Goal: Download file/media

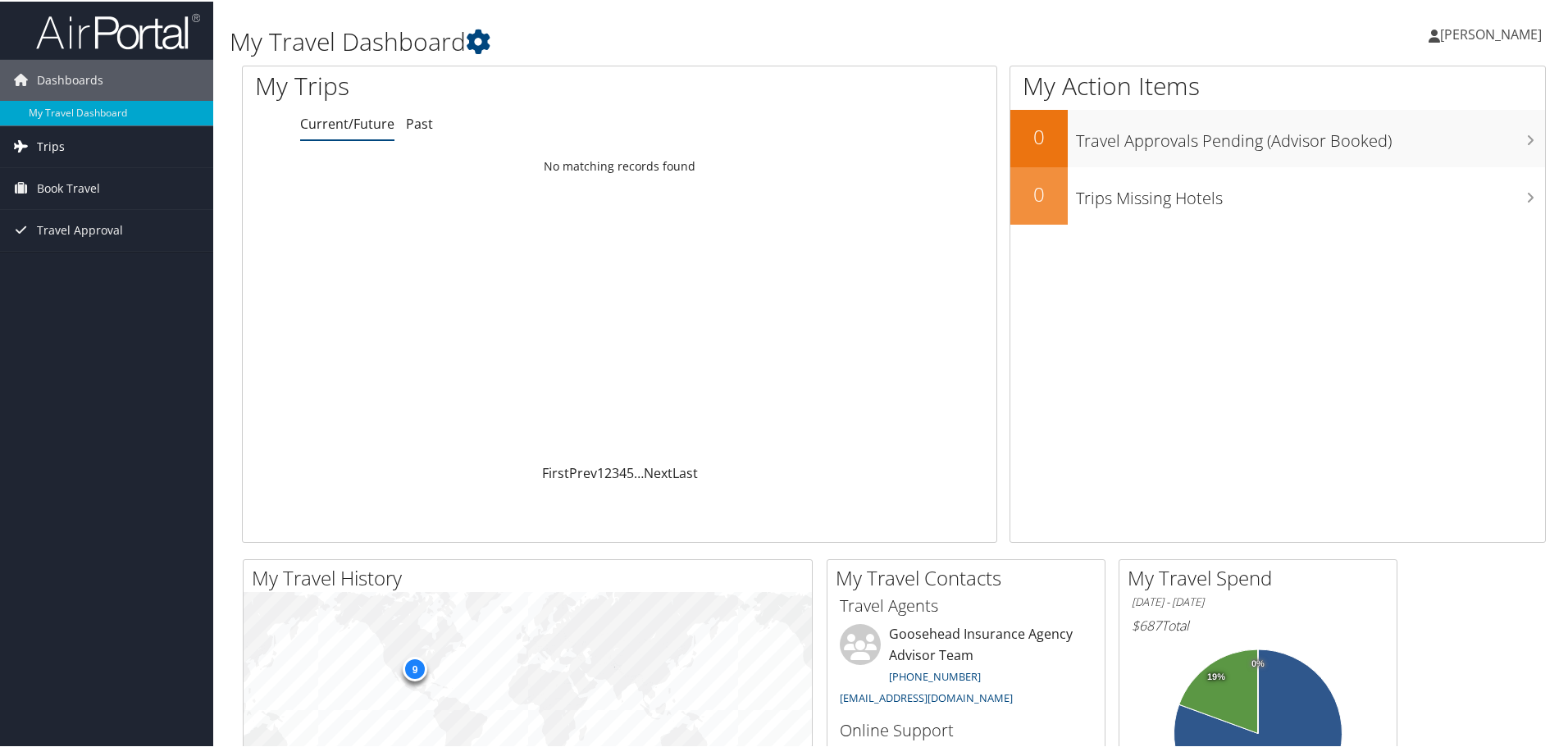
click at [63, 141] on link "Trips" at bounding box center [106, 145] width 213 height 41
click at [59, 203] on link "Past Trips" at bounding box center [106, 202] width 213 height 25
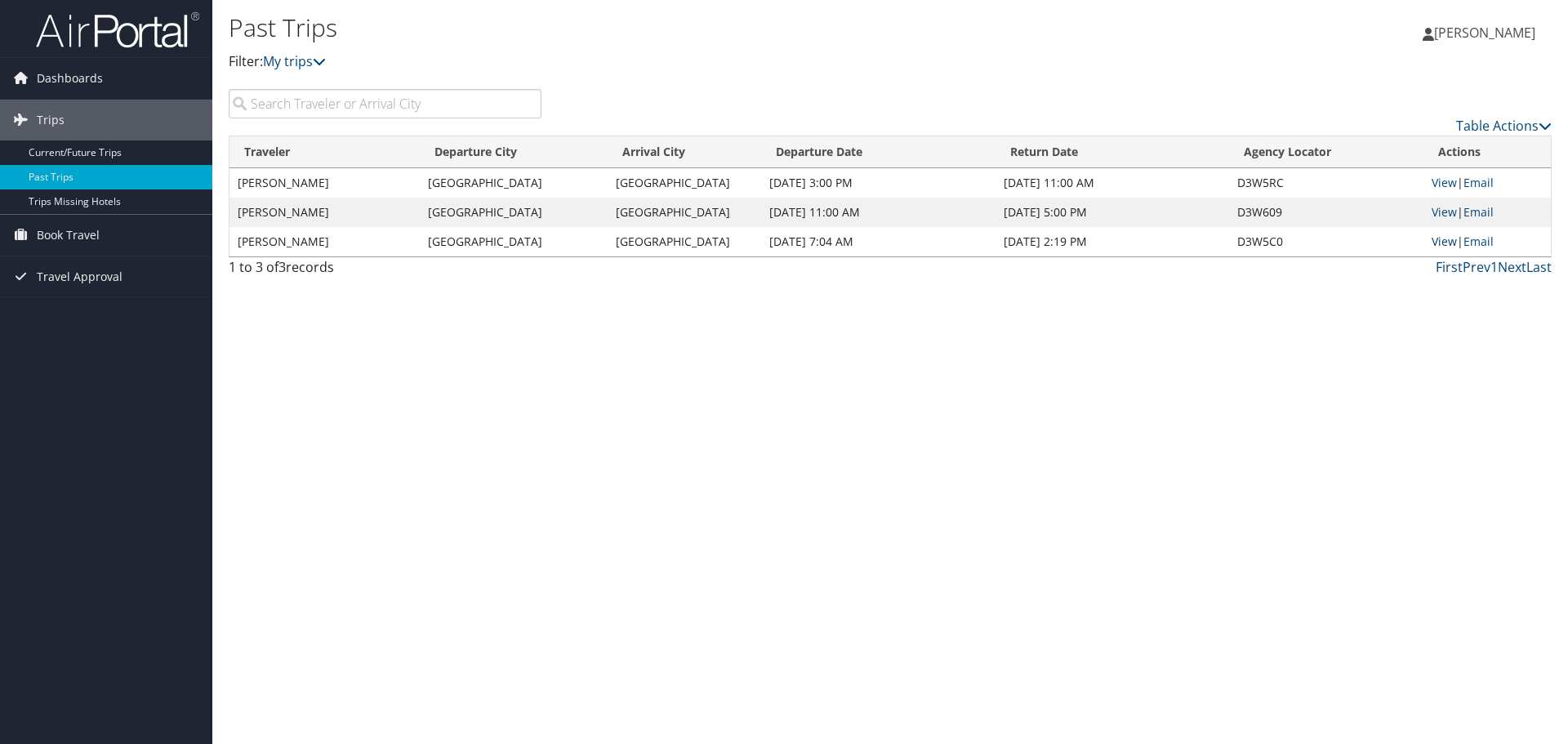
click at [1437, 242] on link "View" at bounding box center [1445, 242] width 26 height 16
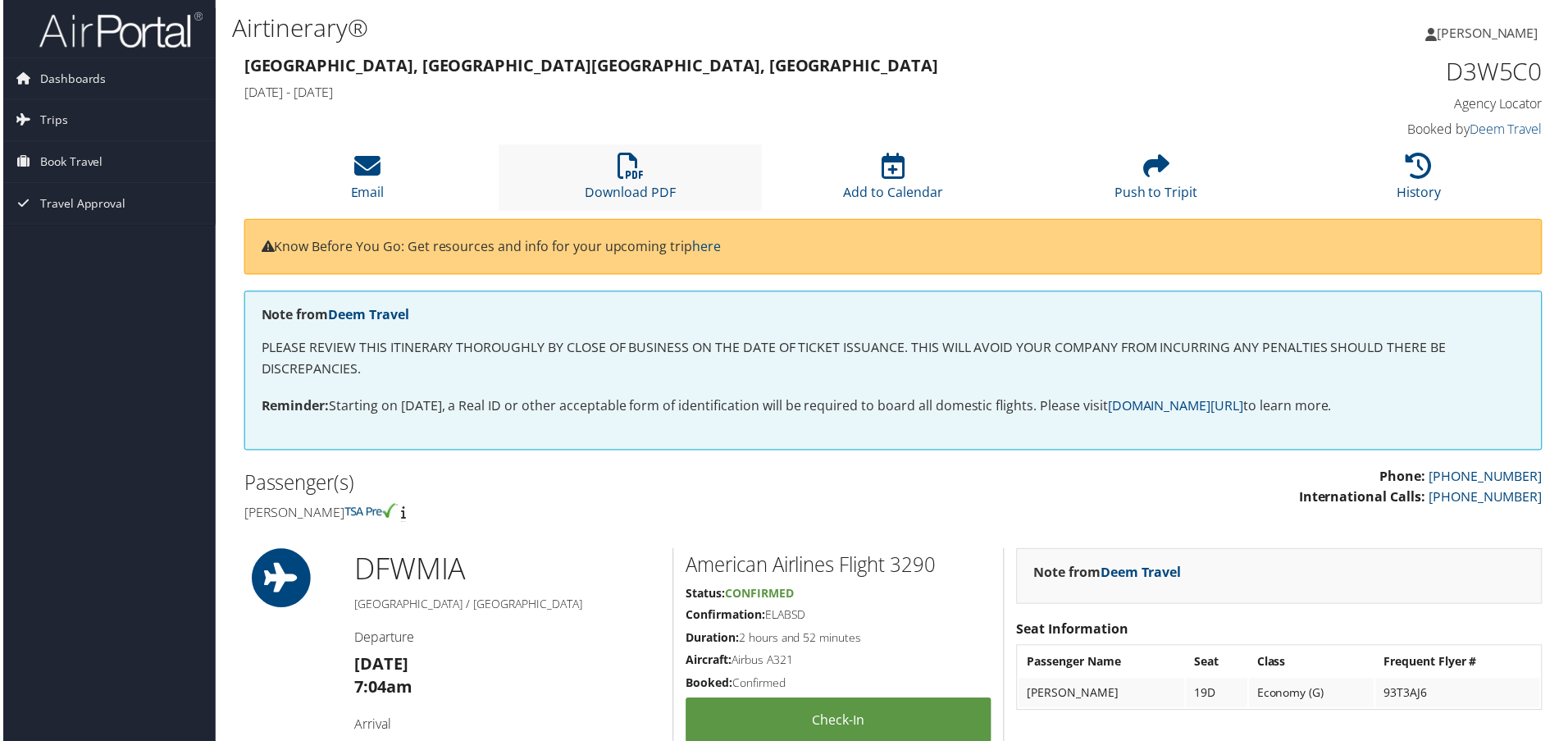
click at [599, 177] on li "Download PDF" at bounding box center [630, 178] width 264 height 66
